Goal: Transaction & Acquisition: Book appointment/travel/reservation

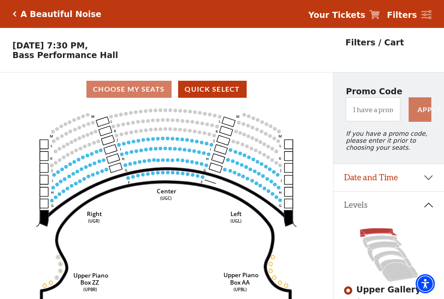
scroll to position [41, 0]
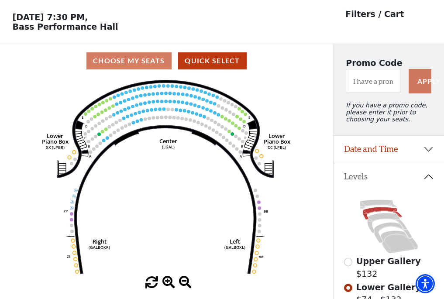
scroll to position [41, 0]
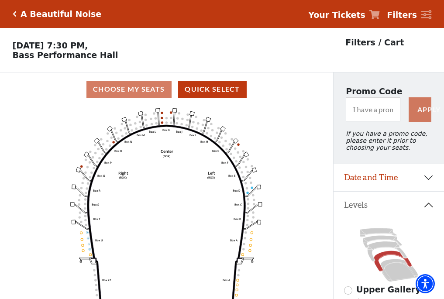
scroll to position [41, 0]
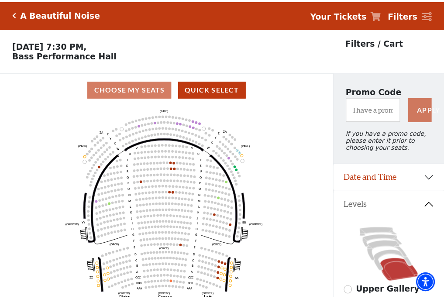
scroll to position [41, 0]
